Goal: Browse casually

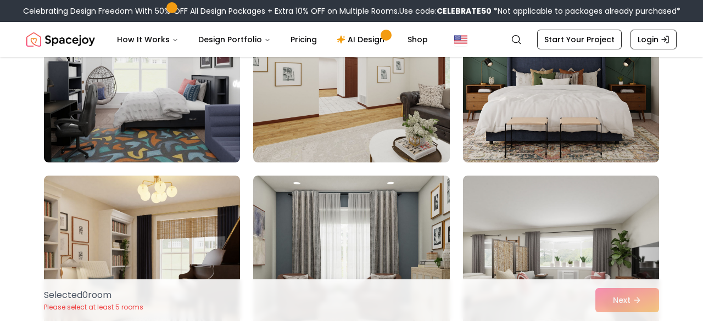
scroll to position [3070, 0]
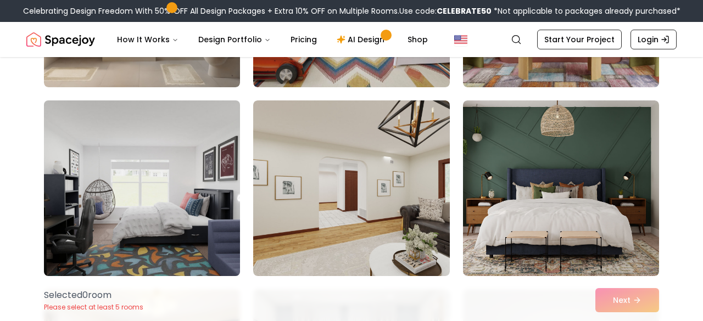
click at [107, 197] on img at bounding box center [142, 188] width 206 height 184
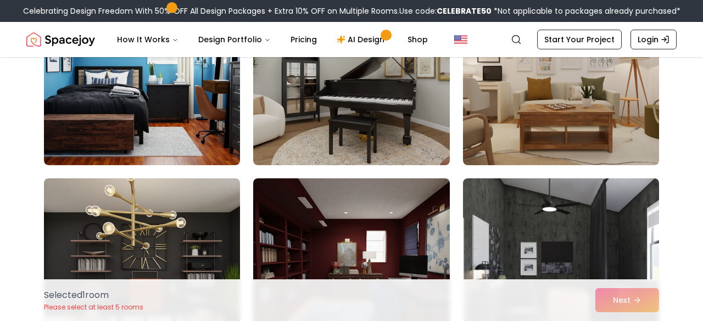
scroll to position [722, 0]
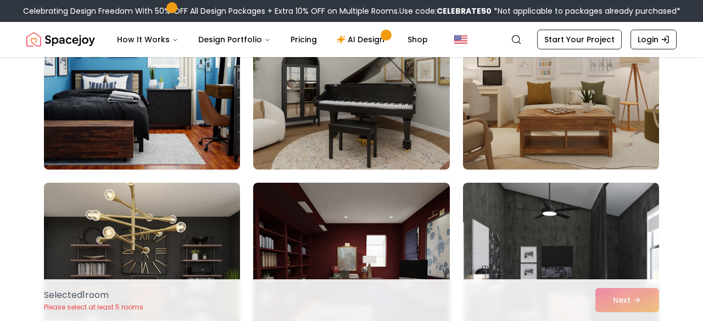
click at [161, 104] on img at bounding box center [142, 82] width 206 height 184
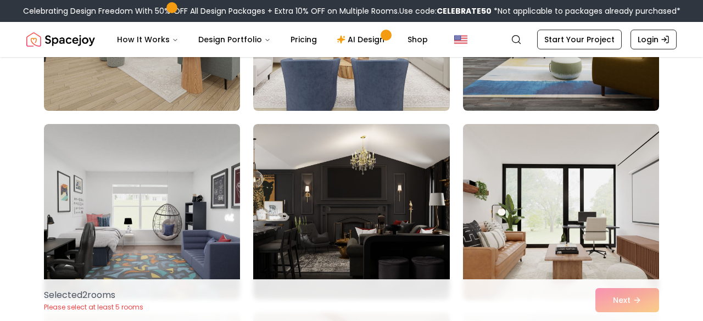
scroll to position [4933, 0]
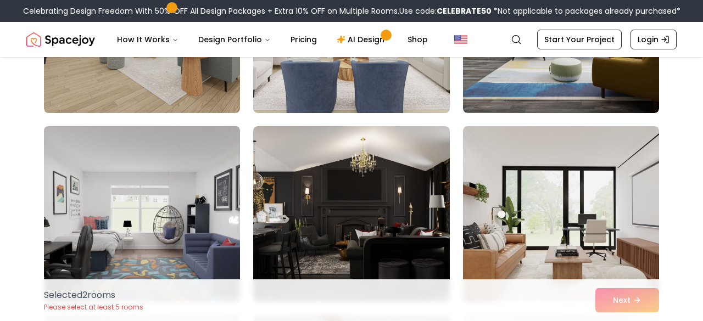
click at [200, 183] on img at bounding box center [142, 214] width 206 height 184
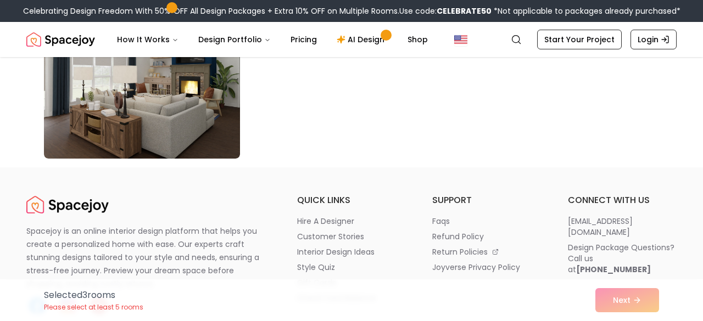
scroll to position [6399, 0]
click at [641, 302] on div "Selected 3 room s Please select at least 5 rooms Next" at bounding box center [351, 300] width 632 height 42
